Goal: Use online tool/utility: Use online tool/utility

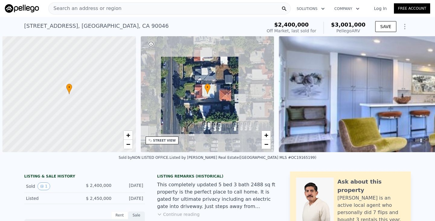
scroll to position [0, 2]
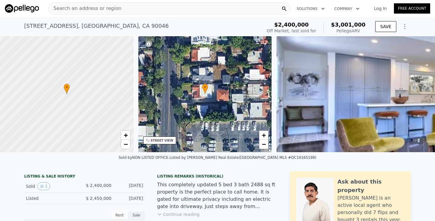
click at [216, 123] on div "• + −" at bounding box center [205, 94] width 134 height 116
click at [150, 7] on div "Search an address or region" at bounding box center [169, 8] width 242 height 12
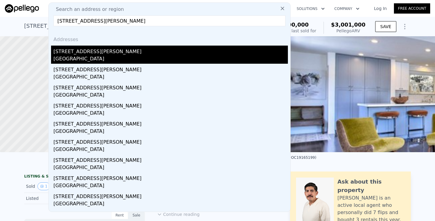
type input "[STREET_ADDRESS][PERSON_NAME]"
click at [118, 46] on div "[STREET_ADDRESS][PERSON_NAME]" at bounding box center [171, 51] width 235 height 10
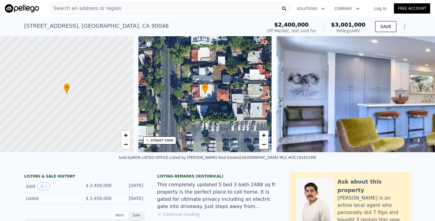
type input "2"
type input "1"
type input "1076"
type input "1586"
type input "7304"
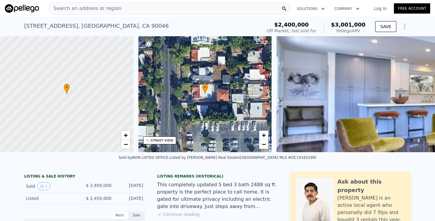
type input "9133"
type input "$ 808,000"
type input "6"
type input "-$ 65,977"
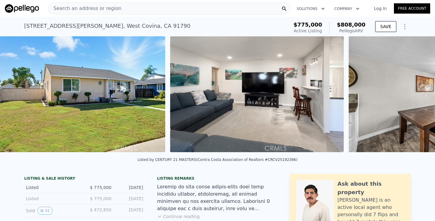
scroll to position [0, 634]
